Goal: Information Seeking & Learning: Learn about a topic

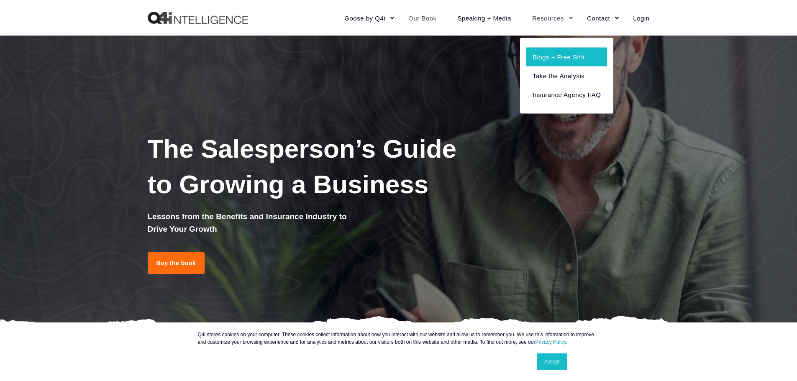
click at [549, 56] on link "Blogs + Free Sh!t" at bounding box center [567, 56] width 81 height 19
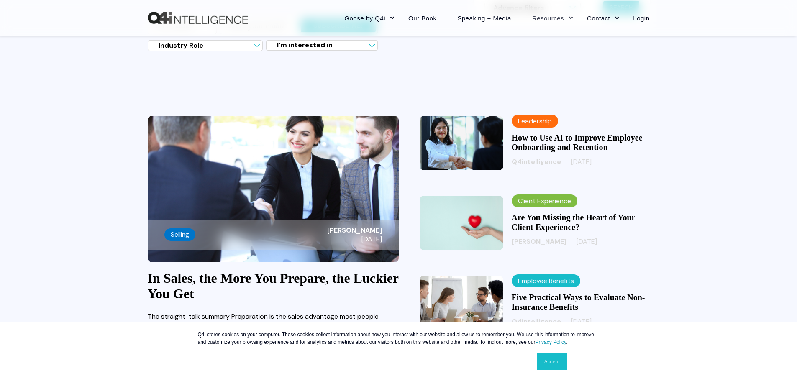
scroll to position [209, 0]
